Goal: Purchase product/service

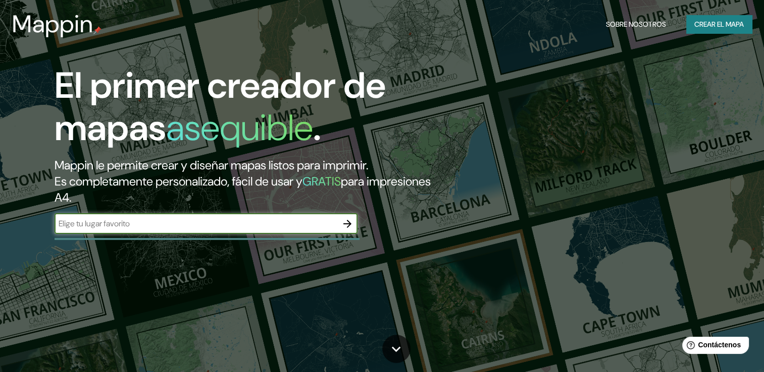
click at [210, 227] on input "text" at bounding box center [196, 224] width 283 height 12
type input "Morelia"
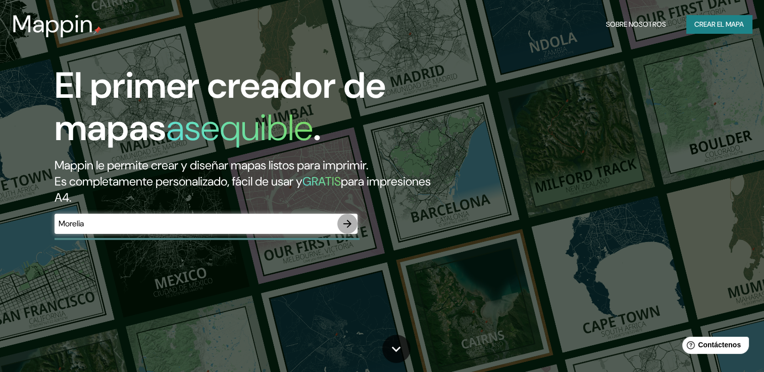
click at [347, 225] on icon "button" at bounding box center [347, 224] width 12 height 12
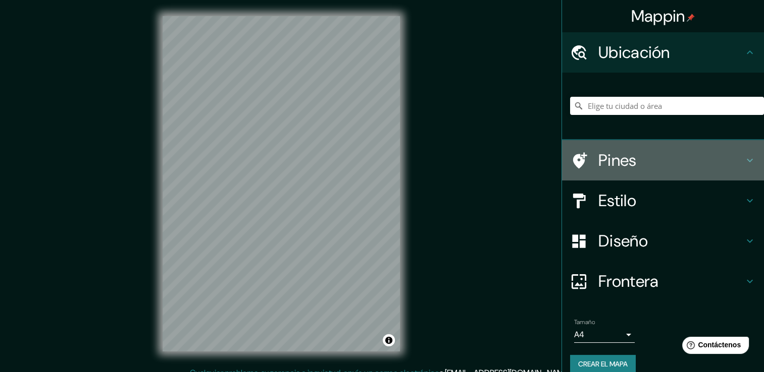
click at [598, 156] on h4 "Pines" at bounding box center [670, 160] width 145 height 20
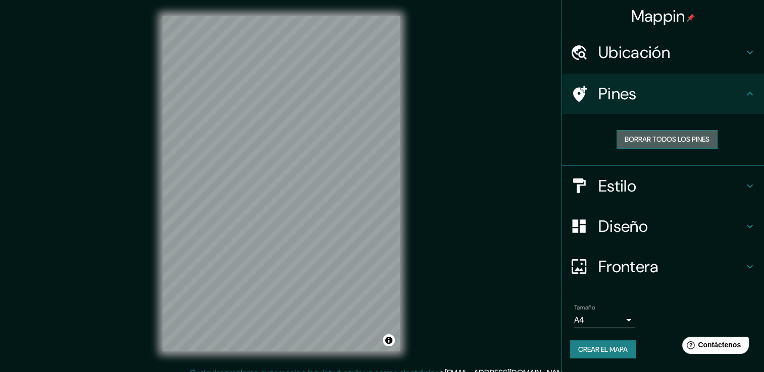
click at [629, 134] on font "Borrar todos los pines" at bounding box center [666, 139] width 85 height 13
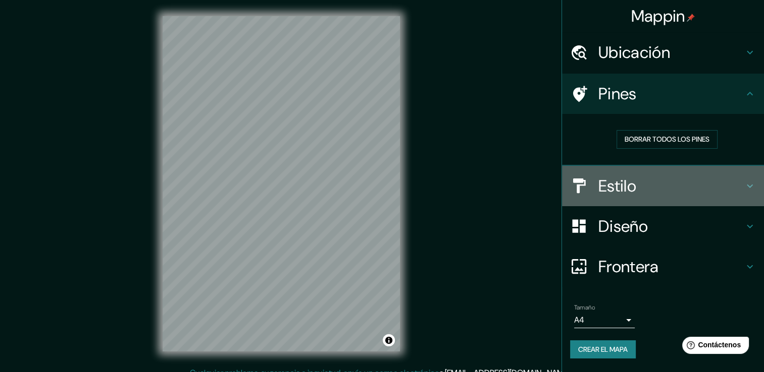
click at [644, 188] on h4 "Estilo" at bounding box center [670, 186] width 145 height 20
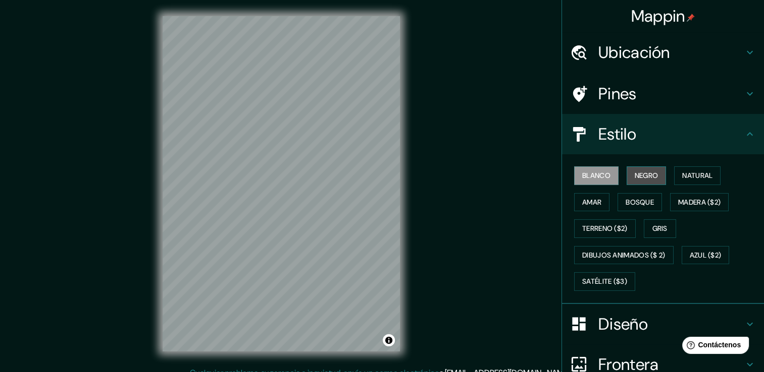
click at [626, 178] on button "Negro" at bounding box center [646, 176] width 40 height 19
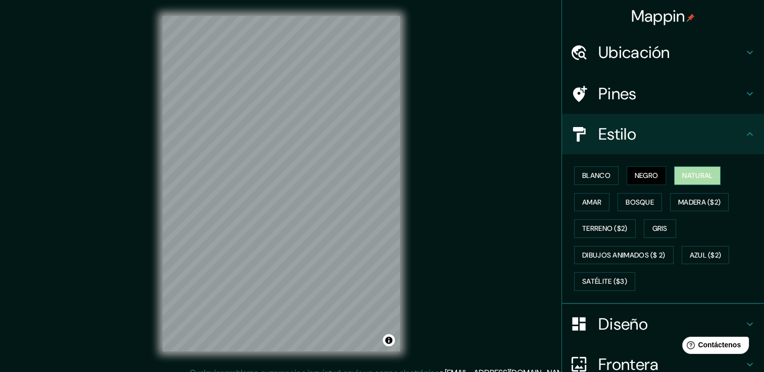
click at [689, 181] on font "Natural" at bounding box center [697, 176] width 30 height 13
click at [601, 206] on button "Amar" at bounding box center [591, 202] width 35 height 19
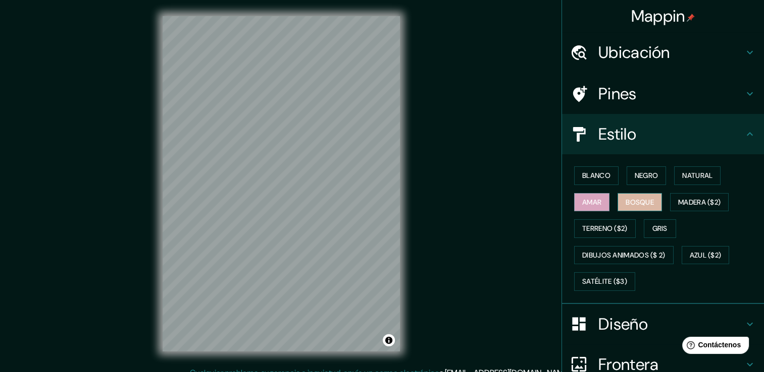
click at [637, 205] on font "Bosque" at bounding box center [639, 202] width 28 height 13
click at [705, 206] on font "Madera ($2)" at bounding box center [699, 202] width 42 height 13
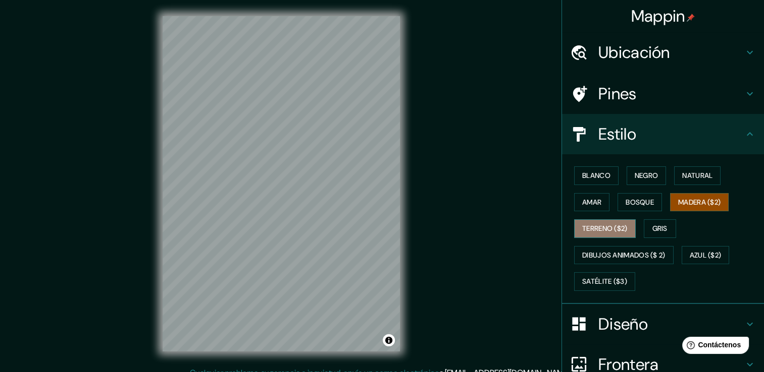
click at [587, 227] on font "Terreno ($2)" at bounding box center [604, 229] width 45 height 13
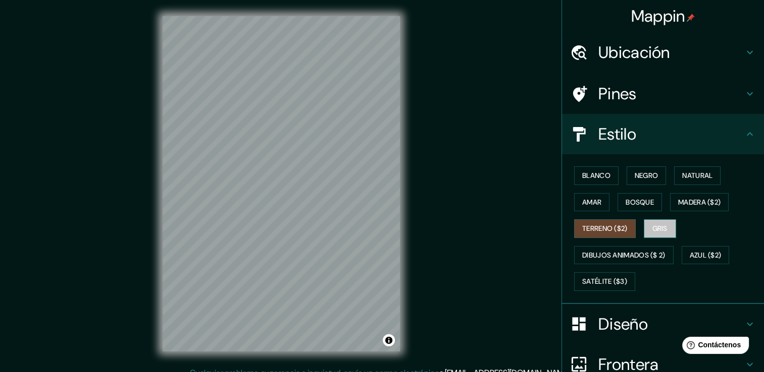
click at [659, 229] on font "Gris" at bounding box center [659, 229] width 15 height 13
click at [616, 276] on font "Satélite ($3)" at bounding box center [604, 282] width 45 height 13
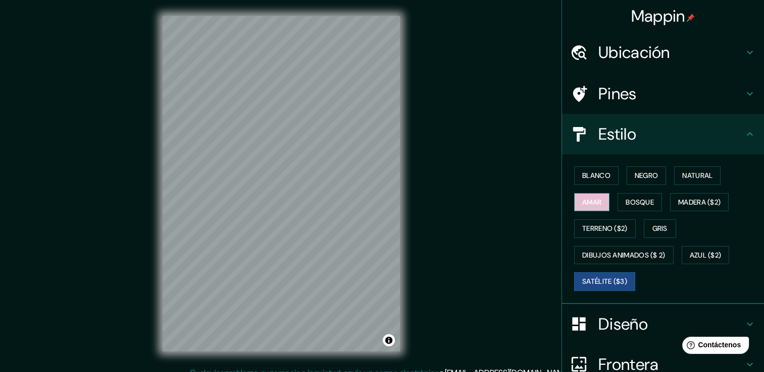
click at [595, 203] on button "Amar" at bounding box center [591, 202] width 35 height 19
click at [641, 203] on font "Bosque" at bounding box center [639, 202] width 28 height 13
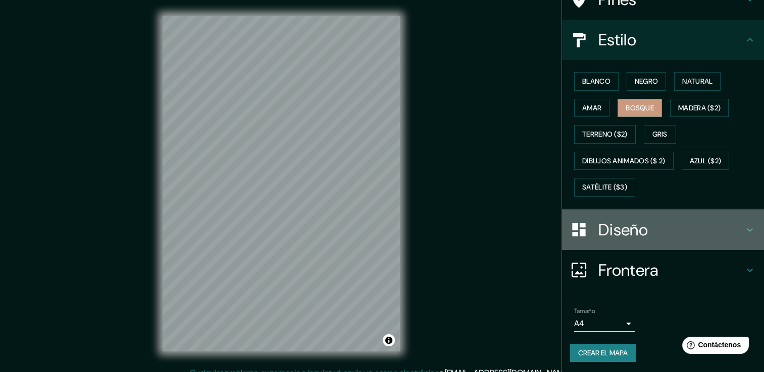
click at [632, 236] on h4 "Diseño" at bounding box center [670, 230] width 145 height 20
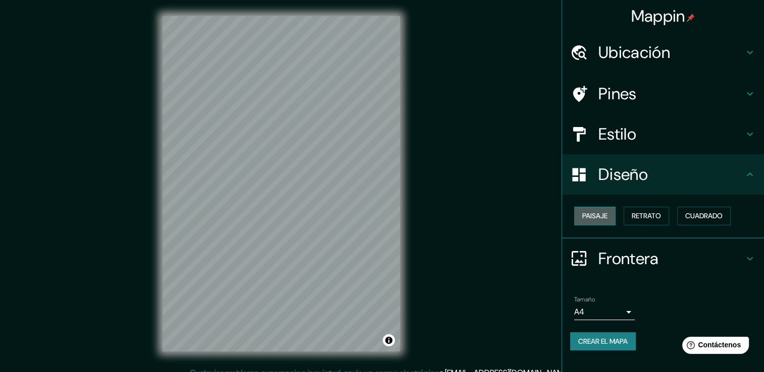
click at [610, 221] on button "Paisaje" at bounding box center [594, 216] width 41 height 19
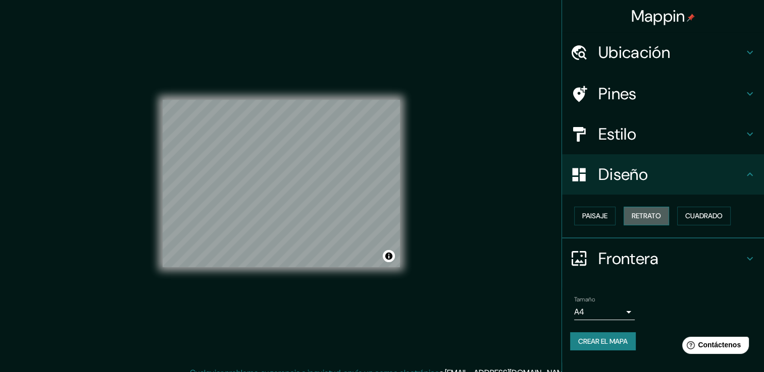
click at [640, 213] on font "Retrato" at bounding box center [645, 216] width 29 height 13
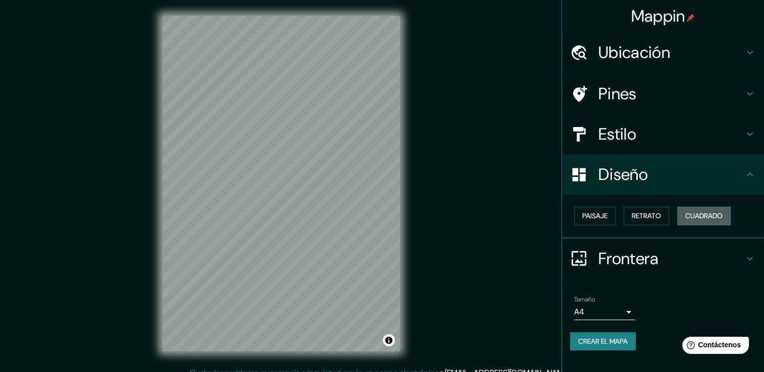
click at [689, 217] on font "Cuadrado" at bounding box center [703, 216] width 37 height 13
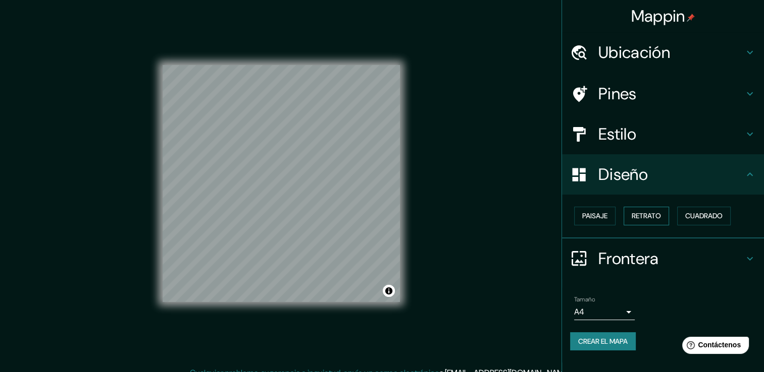
click at [646, 221] on font "Retrato" at bounding box center [645, 216] width 29 height 13
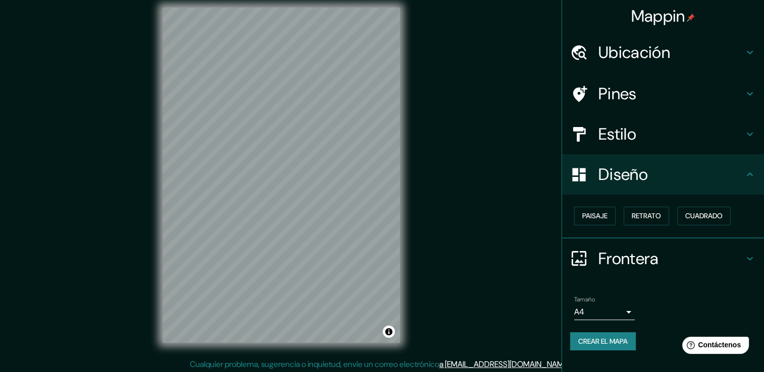
scroll to position [11, 0]
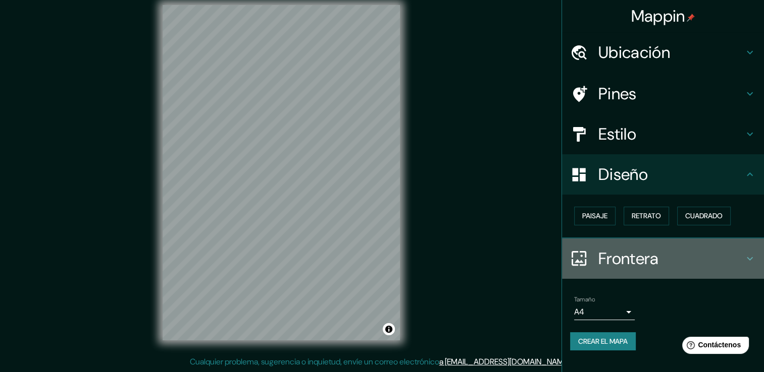
click at [616, 250] on h4 "Frontera" at bounding box center [670, 259] width 145 height 20
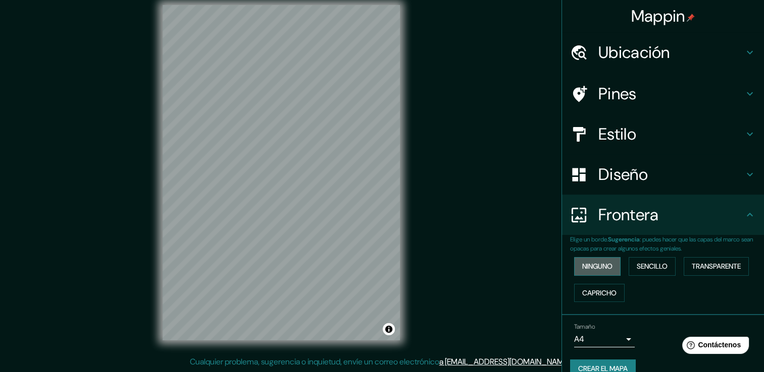
click at [602, 272] on button "Ninguno" at bounding box center [597, 266] width 46 height 19
click at [640, 262] on font "Sencillo" at bounding box center [651, 266] width 31 height 13
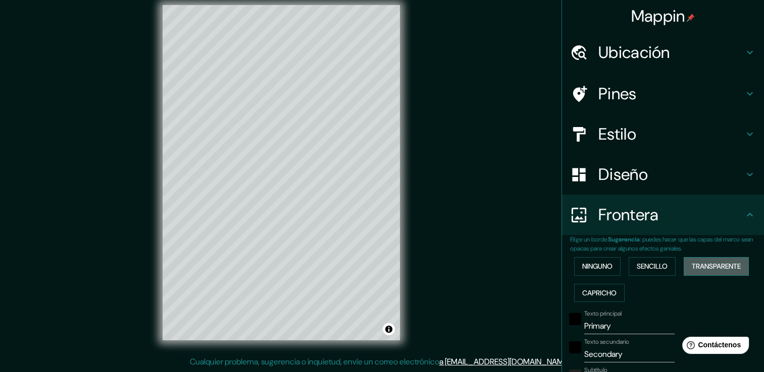
click at [711, 267] on font "Transparente" at bounding box center [715, 266] width 49 height 13
click at [611, 287] on button "Capricho" at bounding box center [599, 293] width 50 height 19
click at [602, 275] on button "Ninguno" at bounding box center [597, 266] width 46 height 19
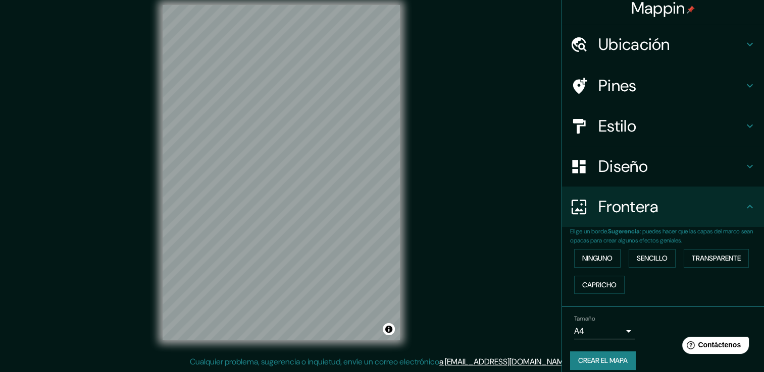
scroll to position [17, 0]
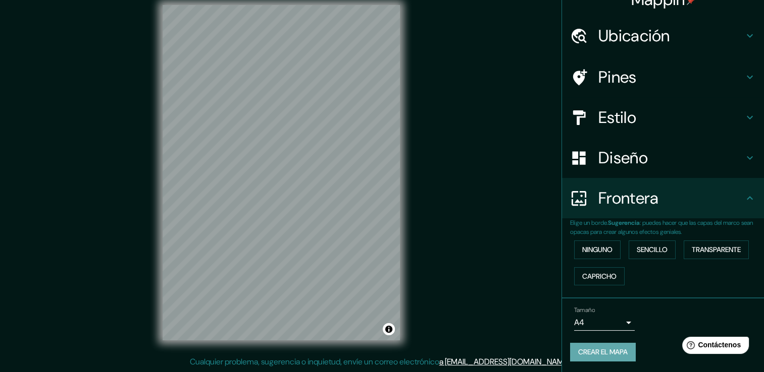
click at [591, 349] on font "Crear el mapa" at bounding box center [602, 352] width 49 height 13
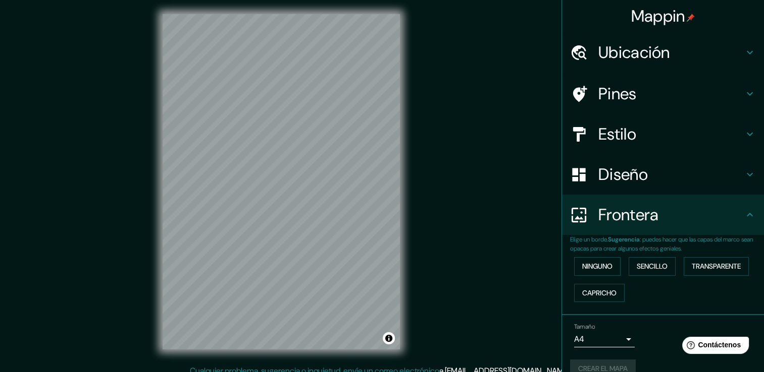
scroll to position [0, 0]
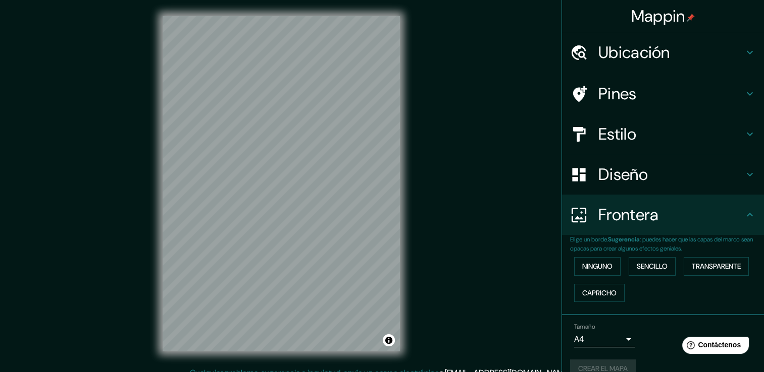
click at [606, 336] on body "Mappin Ubicación Pines Estilo Diseño Frontera Elige un borde. Sugerencia : pued…" at bounding box center [382, 186] width 764 height 372
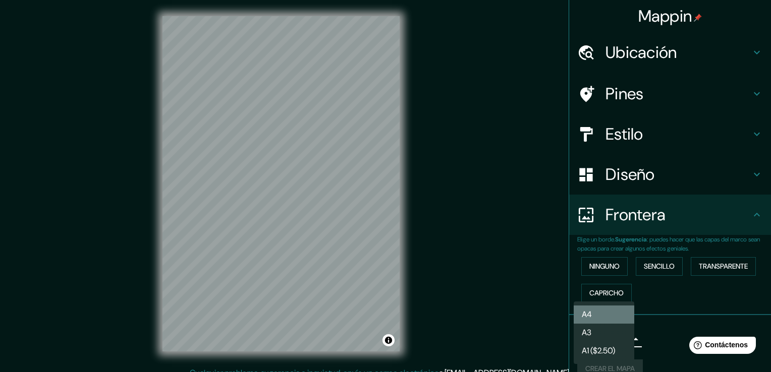
click at [606, 317] on li "A4" at bounding box center [604, 315] width 61 height 18
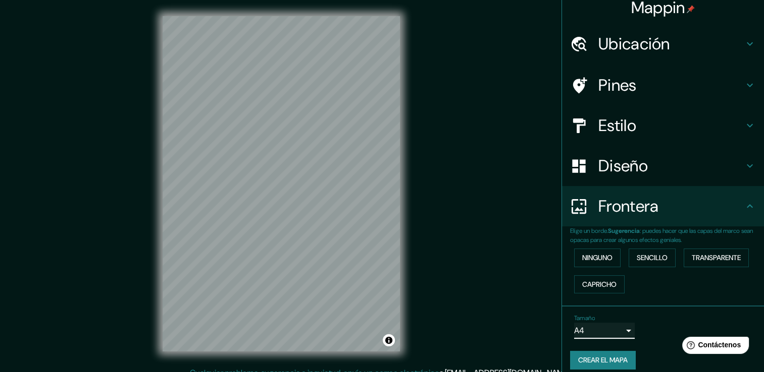
scroll to position [17, 0]
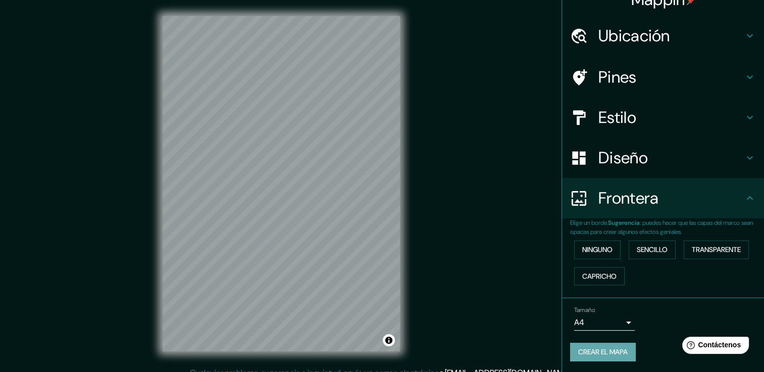
click at [594, 356] on font "Crear el mapa" at bounding box center [602, 352] width 49 height 13
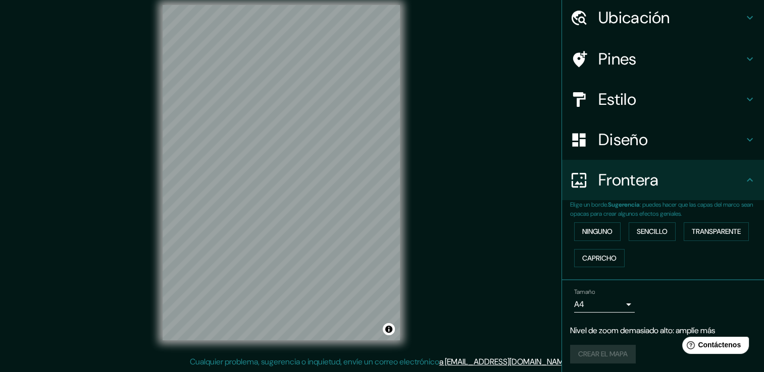
scroll to position [37, 0]
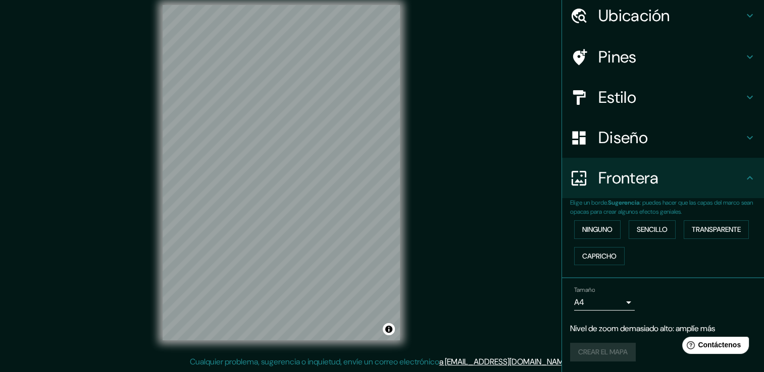
click at [447, 318] on div "Mappin Ubicación Pines Estilo Diseño Frontera Elige un borde. Sugerencia : pued…" at bounding box center [382, 181] width 764 height 384
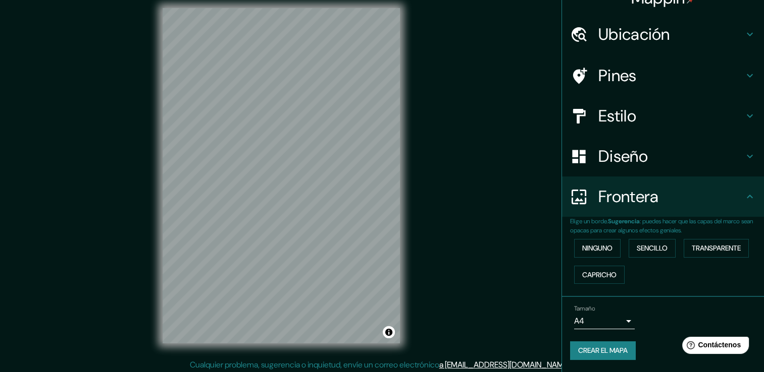
scroll to position [17, 0]
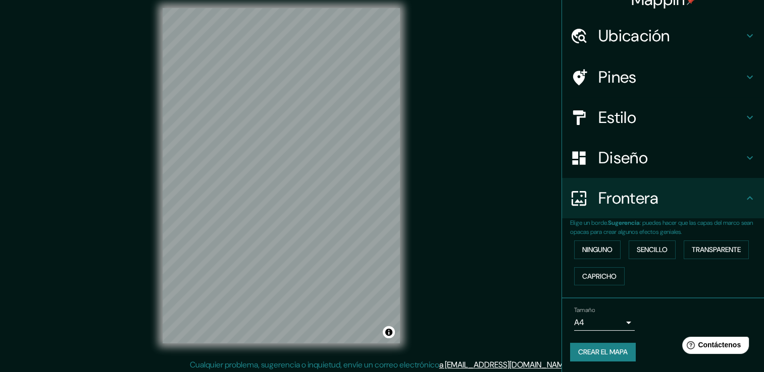
click at [598, 350] on font "Crear el mapa" at bounding box center [602, 352] width 49 height 13
click at [387, 335] on button "Alternar atribución" at bounding box center [389, 333] width 12 height 12
click at [584, 354] on font "Crear el mapa" at bounding box center [602, 352] width 49 height 13
